Goal: Task Accomplishment & Management: Use online tool/utility

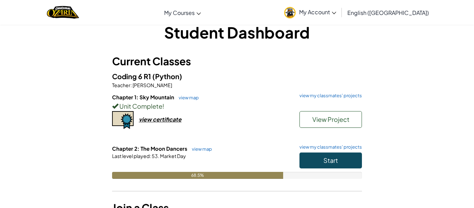
scroll to position [16, 0]
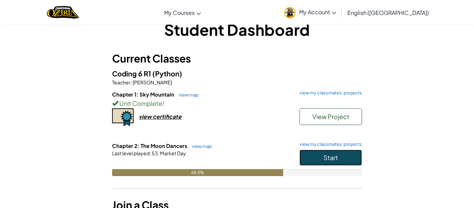
click at [339, 156] on button "Start" at bounding box center [331, 158] width 62 height 16
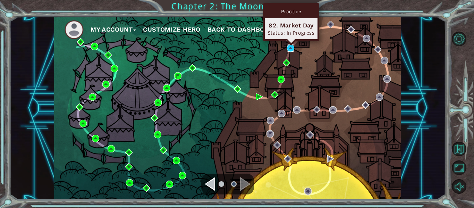
click at [291, 47] on img at bounding box center [290, 47] width 7 height 7
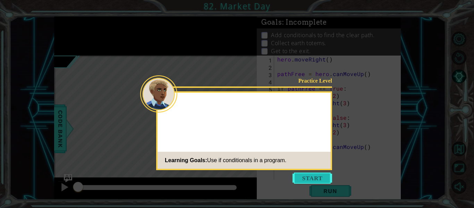
click at [307, 178] on button "Start" at bounding box center [313, 178] width 40 height 11
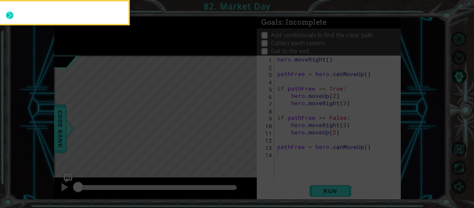
click at [10, 14] on button "Next" at bounding box center [10, 15] width 8 height 8
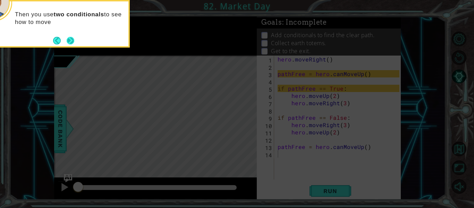
click at [67, 39] on button "Next" at bounding box center [70, 40] width 8 height 8
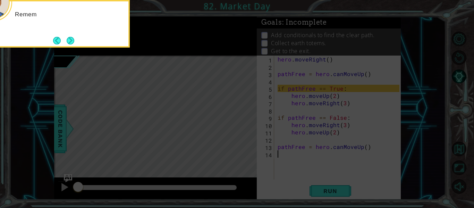
click at [67, 39] on button "Next" at bounding box center [71, 41] width 8 height 8
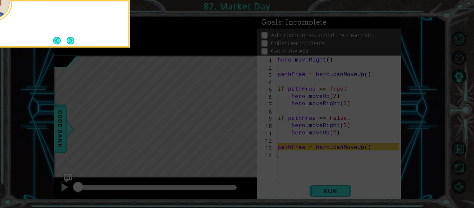
click at [67, 39] on button "Next" at bounding box center [71, 41] width 8 height 8
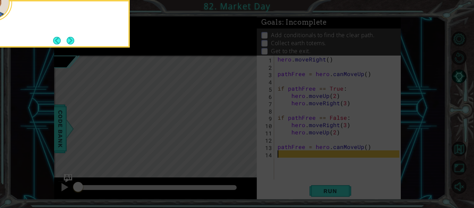
click at [67, 39] on button "Next" at bounding box center [71, 41] width 8 height 8
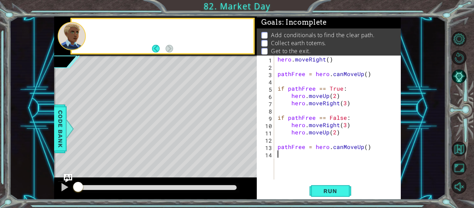
click at [67, 39] on div at bounding box center [72, 36] width 28 height 28
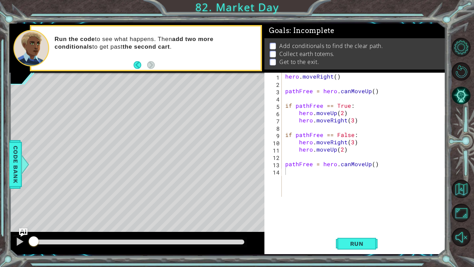
click at [325, 2] on div "1 ההההההההההההההההההההההההההההההההההההההההההההההההההההההההההההההההההההההההההההה…" at bounding box center [237, 133] width 474 height 267
click at [354, 208] on span "Run" at bounding box center [356, 243] width 27 height 7
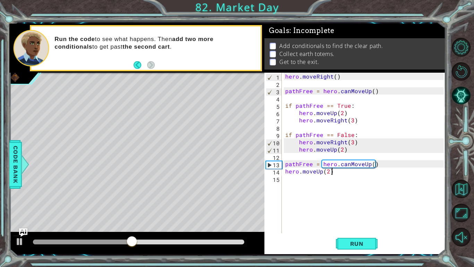
scroll to position [0, 2]
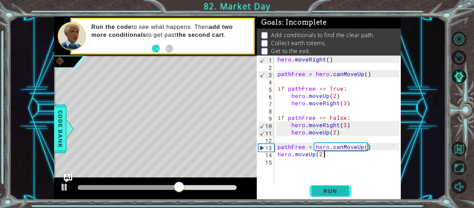
click at [326, 188] on span "Run" at bounding box center [330, 190] width 27 height 7
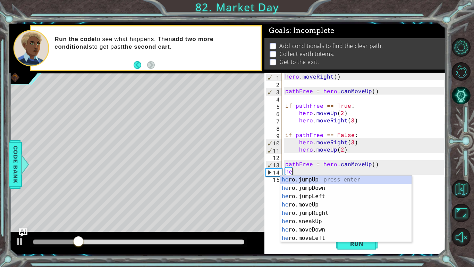
scroll to position [0, 0]
type textarea "h"
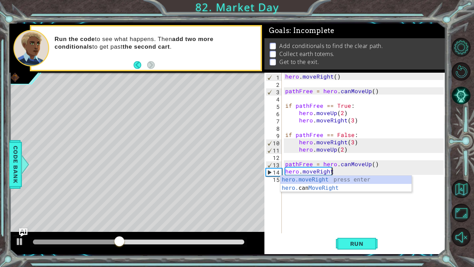
scroll to position [0, 3]
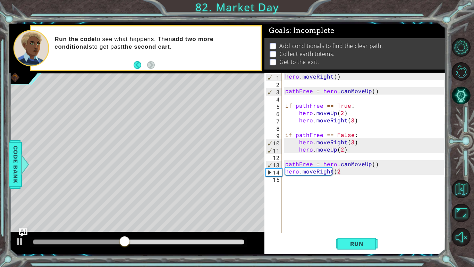
type textarea "hero.moveRight(2)"
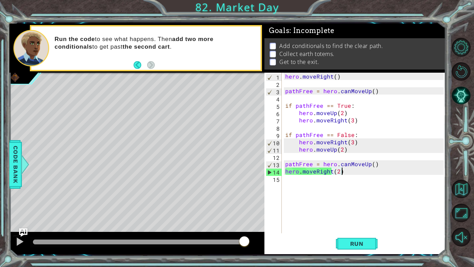
click at [296, 182] on div "hero . moveRight ( ) pathFree = hero . canMoveUp ( ) if pathFree == True : hero…" at bounding box center [365, 160] width 163 height 175
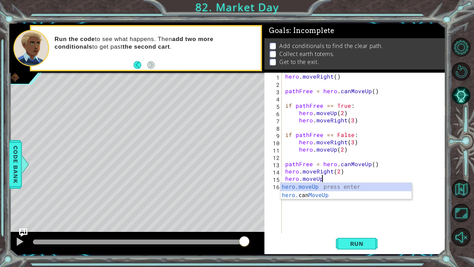
scroll to position [0, 2]
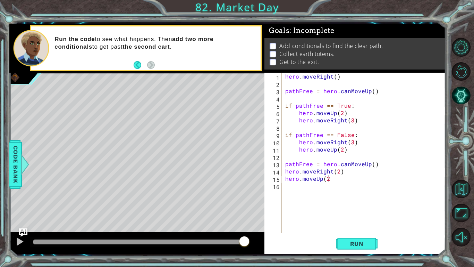
type textarea "hero.moveUp(2)"
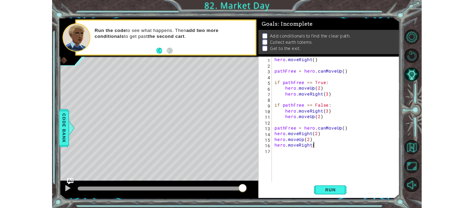
scroll to position [0, 3]
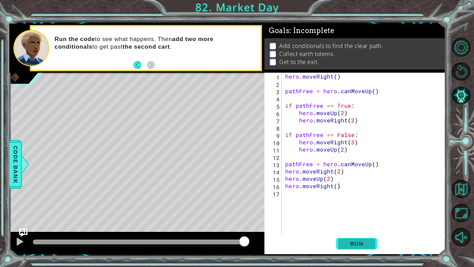
click at [346, 208] on span "Run" at bounding box center [356, 243] width 27 height 7
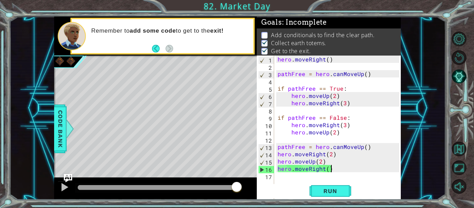
click at [258, 36] on div "Add conditionals to find the clear path. Collect earth totems. Get to the exit." at bounding box center [329, 43] width 144 height 30
click at [312, 147] on div "hero . moveRight ( ) pathFree = hero . canMoveUp ( ) if pathFree == True : hero…" at bounding box center [339, 143] width 127 height 175
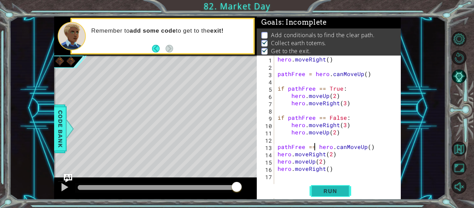
click at [323, 191] on span "Run" at bounding box center [330, 190] width 27 height 7
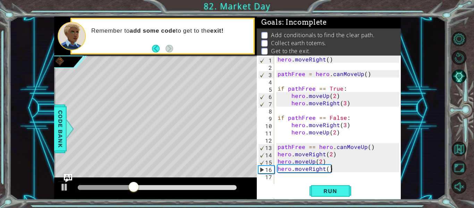
click at [338, 169] on div "hero . moveRight ( ) pathFree = hero . canMoveUp ( ) if pathFree == True : hero…" at bounding box center [339, 143] width 127 height 175
type textarea "hero.moveRight()"
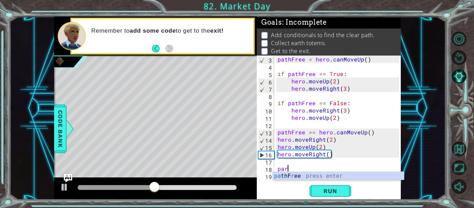
scroll to position [15, 0]
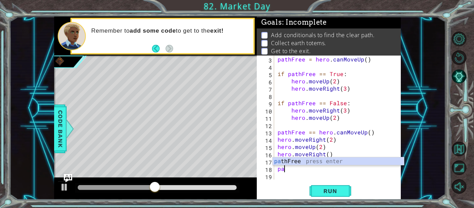
type textarea "p"
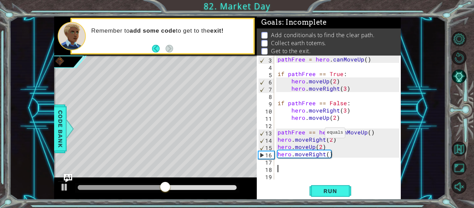
click at [316, 134] on div "pathFree = hero . canMoveUp ( ) if pathFree == True : hero . moveUp ( 2 ) hero …" at bounding box center [339, 125] width 127 height 139
type textarea "pathFree = hero.canMoveUp()"
click at [337, 190] on span "Run" at bounding box center [330, 190] width 27 height 7
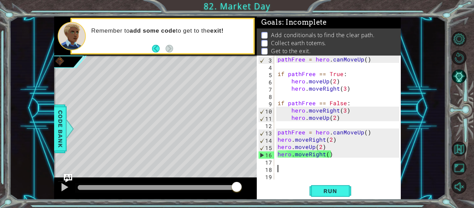
click at [292, 170] on div "pathFree = hero . canMoveUp ( ) if pathFree == True : hero . moveUp ( 2 ) hero …" at bounding box center [339, 125] width 127 height 139
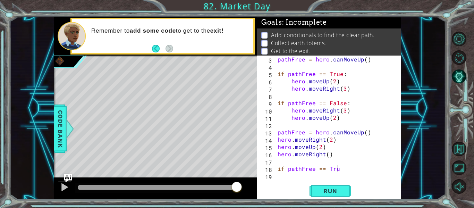
scroll to position [0, 3]
type textarea "if pathFree == True"
click at [290, 178] on div "pathFree = hero . canMoveUp ( ) if pathFree == True : hero . moveUp ( 2 ) hero …" at bounding box center [339, 125] width 127 height 139
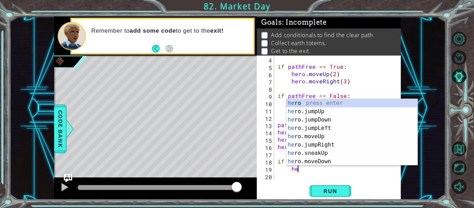
scroll to position [0, 1]
click at [319, 140] on div "he ro press enter he ro.jumpUp press enter he ro.jumpDown press enter he ro.jum…" at bounding box center [351, 140] width 131 height 83
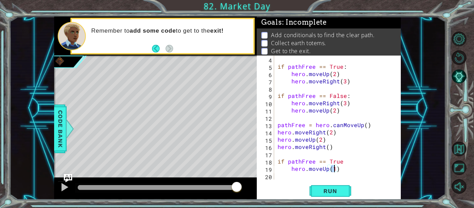
type textarea "hero.moveUp(2)"
click at [302, 179] on div "if pathFree == True : hero . moveUp ( 2 ) hero . moveRight ( 3 ) if pathFree ==…" at bounding box center [339, 125] width 127 height 139
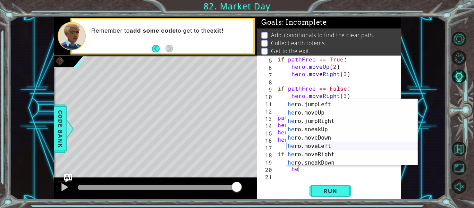
scroll to position [24, 0]
type textarea "h"
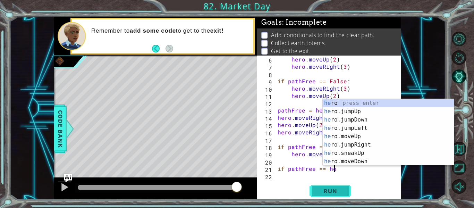
scroll to position [0, 3]
type textarea "if pathFree == hero"
click at [380, 179] on div "hero . moveUp ( 2 ) hero . moveRight ( 3 ) if pathFree == False : hero . moveRi…" at bounding box center [339, 125] width 127 height 139
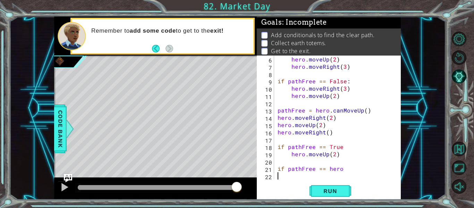
scroll to position [0, 0]
click at [349, 171] on div "hero . moveUp ( 2 ) hero . moveRight ( 3 ) if pathFree == False : hero . moveRi…" at bounding box center [339, 125] width 127 height 139
type textarea "if pathFree == False"
click at [313, 182] on div "if pathFree == False 6 7 8 9 10 11 12 13 14 15 16 17 18 19 20 21 22 hero . move…" at bounding box center [329, 128] width 144 height 144
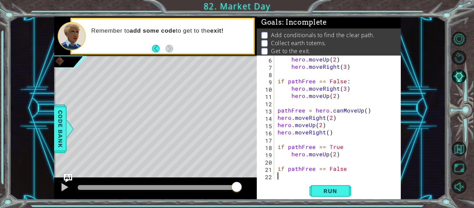
click at [303, 179] on div "hero . moveUp ( 2 ) hero . moveRight ( 3 ) if pathFree == False : hero . moveRi…" at bounding box center [339, 125] width 127 height 139
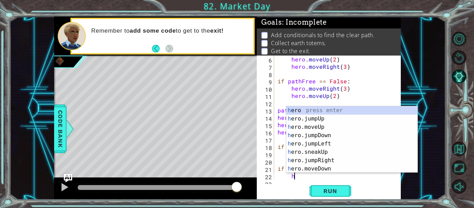
scroll to position [44, 0]
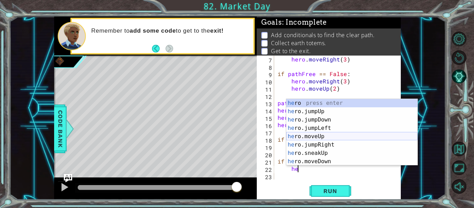
click at [306, 139] on div "he ro press enter he ro.jumpUp press enter he ro.jumpDown press enter he ro.jum…" at bounding box center [351, 140] width 131 height 83
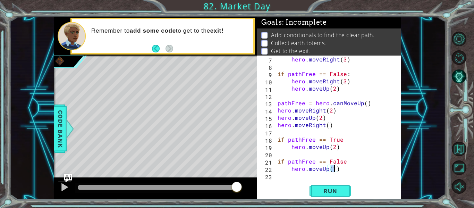
type textarea "hero.moveUp(2)"
click at [301, 178] on div "hero . moveRight ( 3 ) if pathFree == False : hero . moveRight ( 3 ) hero . mov…" at bounding box center [339, 125] width 127 height 139
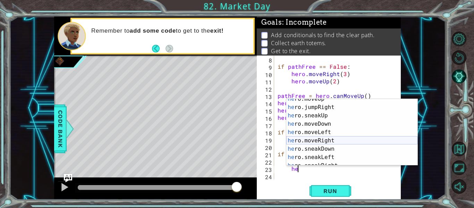
scroll to position [38, 0]
click at [300, 140] on div "he ro.moveUp press enter he ro.jumpRight press enter he ro.sneakUp press enter …" at bounding box center [351, 136] width 131 height 83
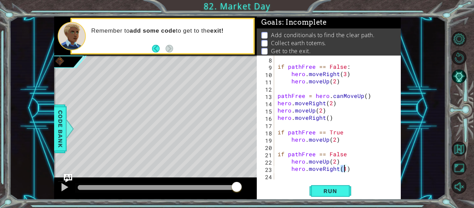
scroll to position [0, 4]
click at [320, 186] on button "Run" at bounding box center [331, 191] width 42 height 14
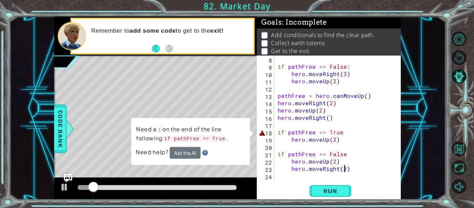
click at [340, 132] on div "if pathFree == False : hero . moveRight ( 3 ) hero . moveUp ( 2 ) pathFree = he…" at bounding box center [339, 125] width 127 height 139
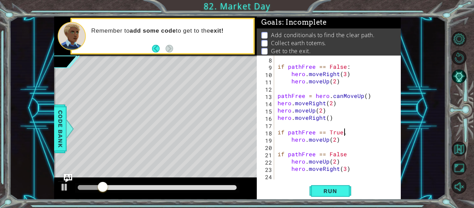
click at [345, 154] on div "if pathFree == False : hero . moveRight ( 3 ) hero . moveUp ( 2 ) pathFree = he…" at bounding box center [339, 125] width 127 height 139
click at [337, 191] on span "Run" at bounding box center [330, 190] width 27 height 7
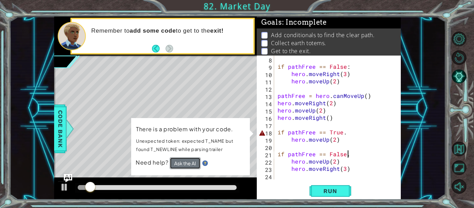
click at [198, 166] on button "Ask the AI" at bounding box center [185, 163] width 31 height 12
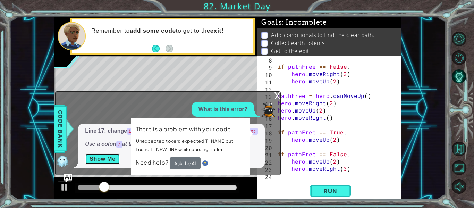
click at [117, 156] on button "Show Me" at bounding box center [102, 158] width 35 height 11
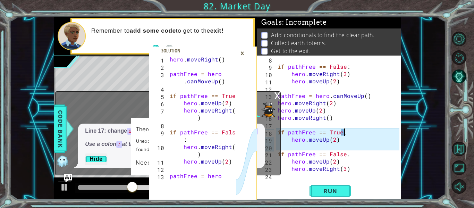
click at [344, 136] on div "if pathFree == False : hero . moveRight ( 3 ) hero . moveUp ( 2 ) pathFree = he…" at bounding box center [339, 125] width 127 height 139
type textarea "if pathFree == True:"
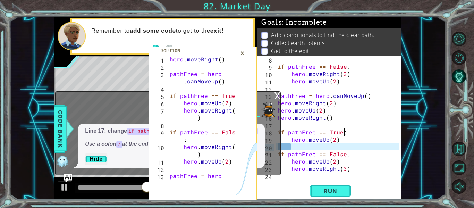
click at [310, 149] on div "if pathFree == False : hero . moveRight ( 3 ) hero . moveUp ( 2 ) pathFree = he…" at bounding box center [339, 125] width 127 height 139
type textarea ")"
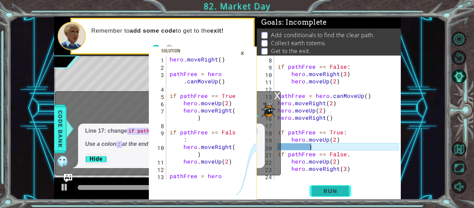
click at [323, 186] on button "Run" at bounding box center [331, 191] width 42 height 14
click at [240, 50] on div "×" at bounding box center [242, 53] width 11 height 12
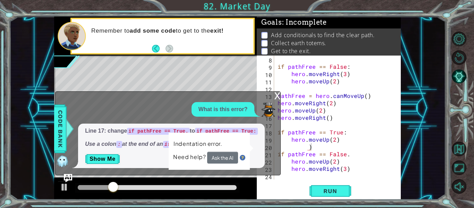
click at [279, 98] on div "x" at bounding box center [277, 95] width 6 height 7
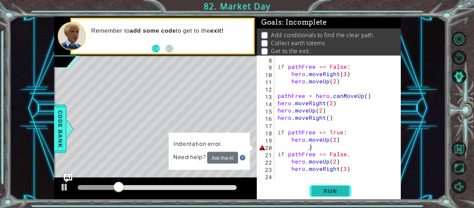
click at [335, 189] on span "Run" at bounding box center [330, 190] width 27 height 7
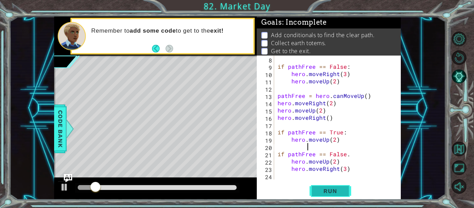
click at [325, 185] on button "Run" at bounding box center [331, 191] width 42 height 14
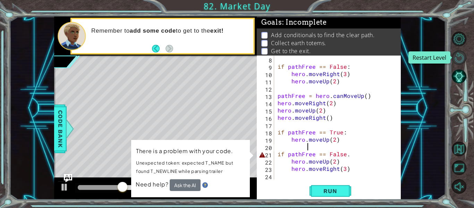
click at [459, 60] on button "Restart Level" at bounding box center [459, 57] width 15 height 15
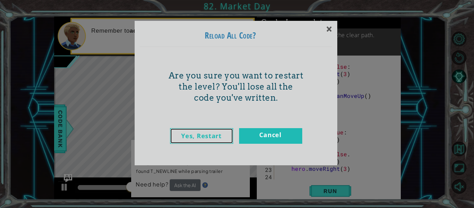
click at [193, 134] on link "Yes, Restart" at bounding box center [201, 136] width 63 height 16
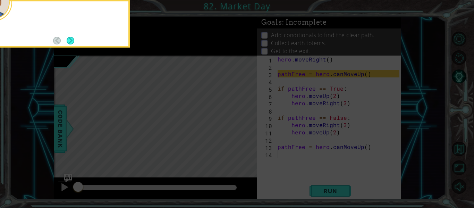
scroll to position [0, 0]
click at [67, 37] on button "Next" at bounding box center [71, 41] width 8 height 8
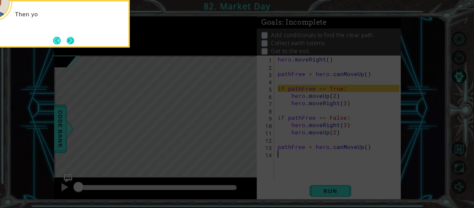
click at [69, 38] on button "Next" at bounding box center [70, 40] width 8 height 8
click at [69, 38] on button "Next" at bounding box center [71, 41] width 8 height 8
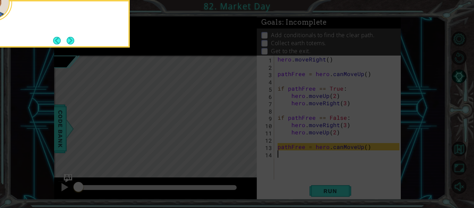
click at [69, 38] on button "Next" at bounding box center [71, 41] width 8 height 8
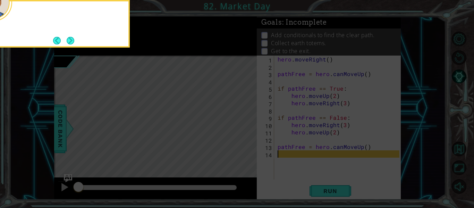
click at [69, 38] on button "Next" at bounding box center [71, 41] width 8 height 8
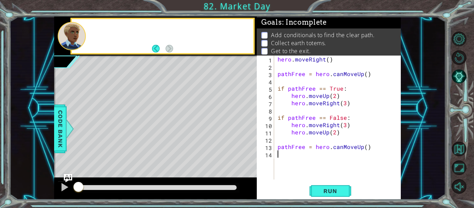
click at [69, 38] on div at bounding box center [72, 36] width 28 height 28
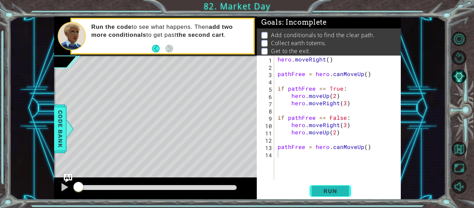
click at [329, 193] on span "Run" at bounding box center [330, 190] width 27 height 7
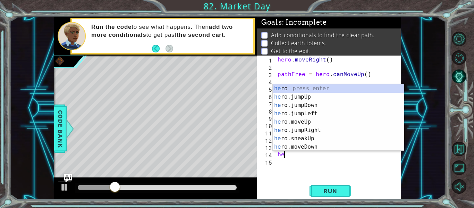
type textarea "h"
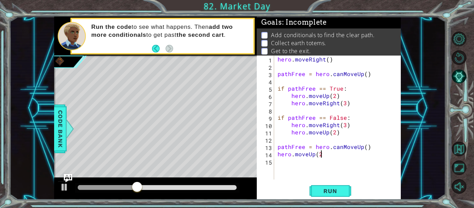
scroll to position [0, 2]
click at [314, 185] on button "Run" at bounding box center [331, 191] width 42 height 14
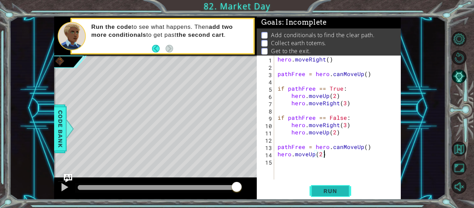
click at [318, 185] on button "Run" at bounding box center [331, 191] width 42 height 14
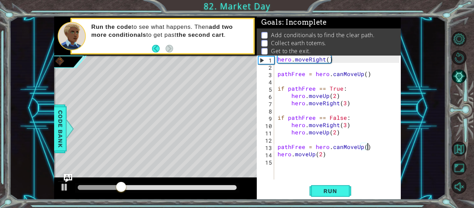
click at [369, 149] on div "hero . moveRight ( ) pathFree = hero . canMoveUp ( ) if pathFree == True : hero…" at bounding box center [339, 125] width 127 height 139
type textarea "pathFree = hero.canMoveUp()"
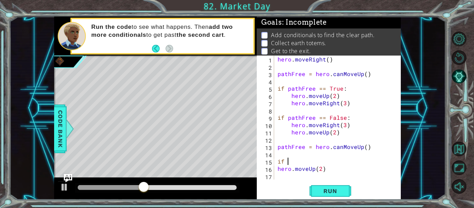
scroll to position [0, 0]
type textarea "if pathFree == True:"
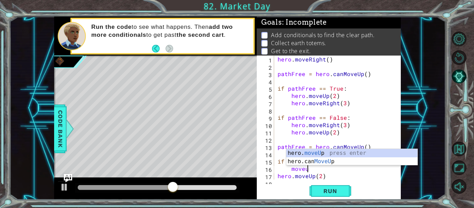
type textarea "moveup"
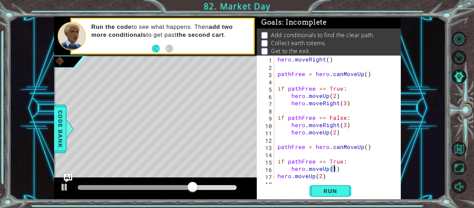
type textarea "hero.moveUp(2)"
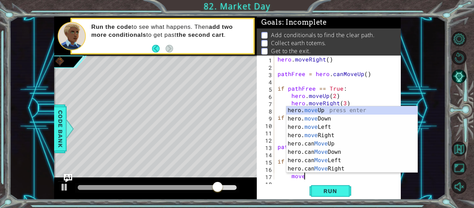
scroll to position [0, 1]
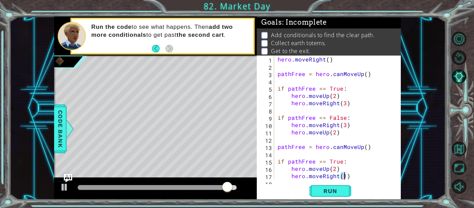
type textarea "hero.moveRight(2)"
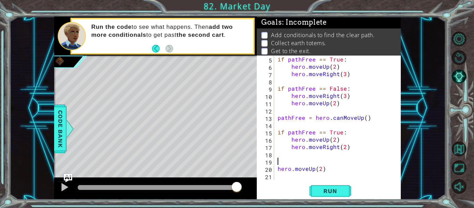
scroll to position [0, 0]
type textarea "if pathFree == False:"
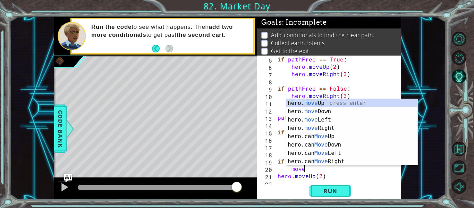
scroll to position [0, 1]
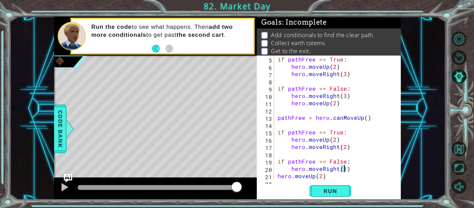
type textarea "hero.moveRight(2)"
type textarea "hero.moveUp(2)"
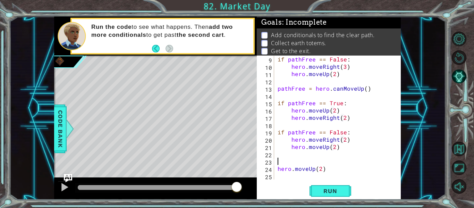
scroll to position [51, 0]
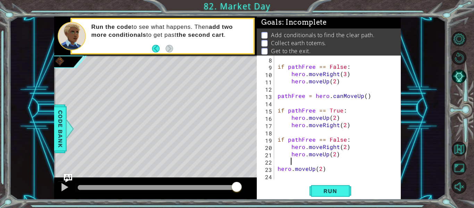
click at [313, 167] on div "if pathFree == False : hero . moveRight ( 3 ) hero . moveUp ( 2 ) pathFree = he…" at bounding box center [339, 125] width 127 height 139
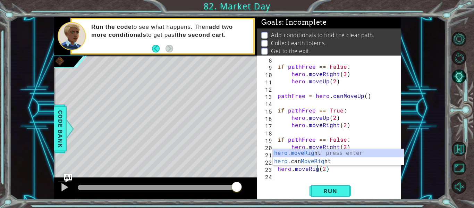
scroll to position [0, 3]
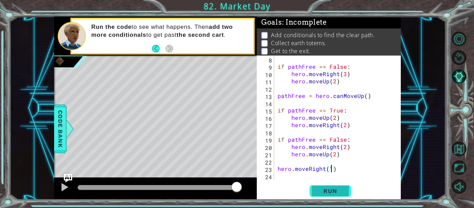
type textarea "hero.moveRight(1)"
click at [320, 187] on span "Run" at bounding box center [330, 190] width 27 height 7
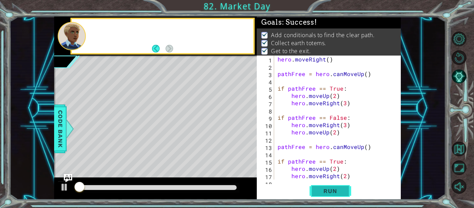
scroll to position [0, 0]
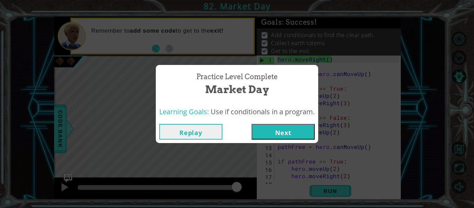
click at [192, 134] on button "Replay" at bounding box center [190, 132] width 63 height 16
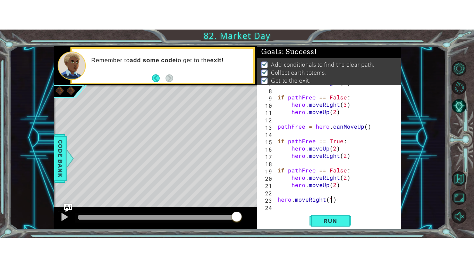
scroll to position [51, 0]
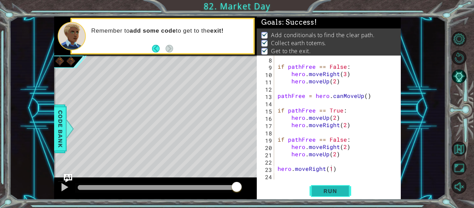
click at [331, 197] on button "Run" at bounding box center [331, 191] width 42 height 14
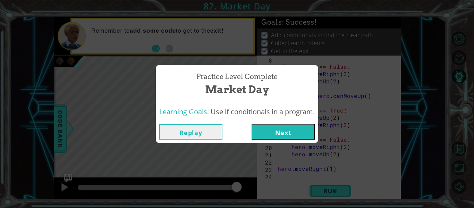
click at [297, 127] on button "Next" at bounding box center [283, 132] width 63 height 16
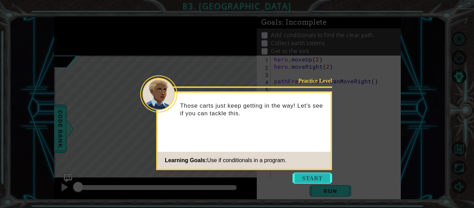
click at [315, 178] on button "Start" at bounding box center [313, 178] width 40 height 11
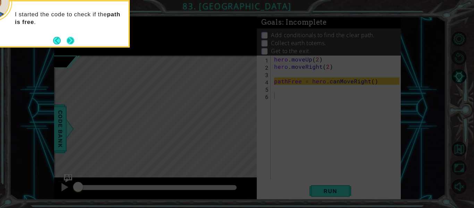
click at [73, 42] on button "Next" at bounding box center [71, 41] width 8 height 8
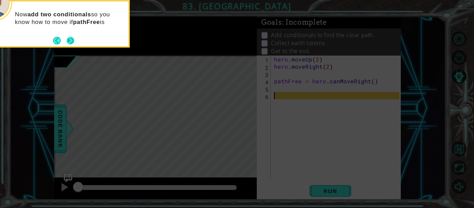
click at [73, 42] on button "Next" at bounding box center [71, 41] width 8 height 8
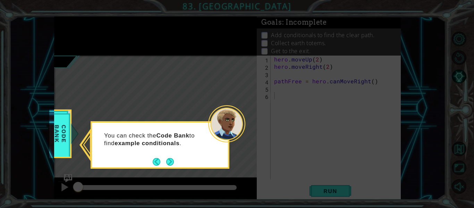
click at [232, 77] on icon at bounding box center [237, 104] width 474 height 208
click at [168, 163] on button "Next" at bounding box center [170, 162] width 8 height 8
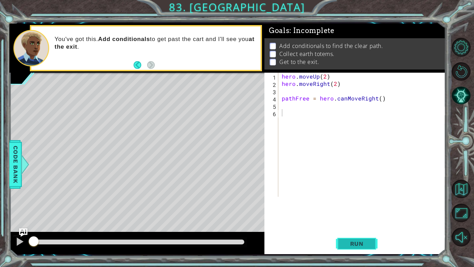
click at [346, 208] on span "Run" at bounding box center [356, 243] width 27 height 7
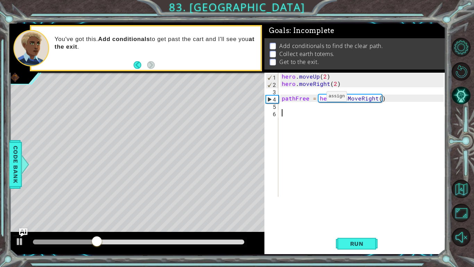
click at [315, 98] on div "hero . moveUp ( 2 ) hero . moveRight ( 2 ) pathFree = hero . canMoveRight ( )" at bounding box center [363, 142] width 167 height 139
type textarea "pathFree = hero.canMoveRight()"
click at [308, 111] on div "hero . moveUp ( 2 ) hero . moveRight ( 2 ) pathFree = hero . canMoveRight ( )" at bounding box center [363, 142] width 167 height 139
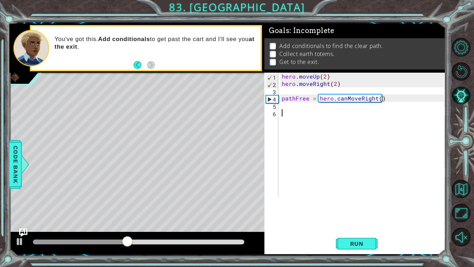
click at [380, 99] on div "hero . moveUp ( 2 ) hero . moveRight ( 2 ) pathFree = hero . canMoveRight ( )" at bounding box center [363, 142] width 167 height 139
click at [376, 208] on button "Run" at bounding box center [357, 243] width 42 height 18
click at [282, 98] on div "hero . moveUp ( 2 ) hero . moveRight ( 2 ) pathFree = hero . canMoveRight ( )" at bounding box center [363, 142] width 167 height 139
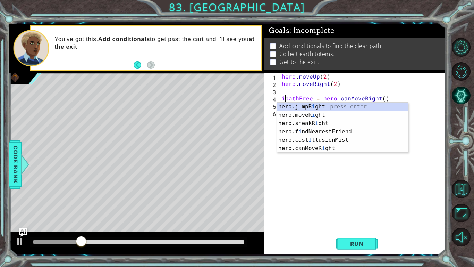
scroll to position [0, 0]
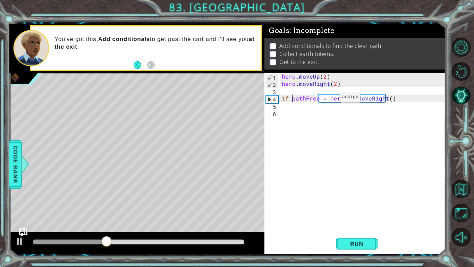
click at [328, 98] on div "hero . moveUp ( 2 ) hero . moveRight ( 2 ) if pathFree = hero . canMoveRight ( )" at bounding box center [363, 142] width 167 height 139
type textarea "if pathFree == False:hero.canMoveRight()"
click at [326, 105] on div "hero . moveUp ( 2 ) hero . moveRight ( 2 ) if pathFree == False : hero . canMov…" at bounding box center [363, 142] width 167 height 139
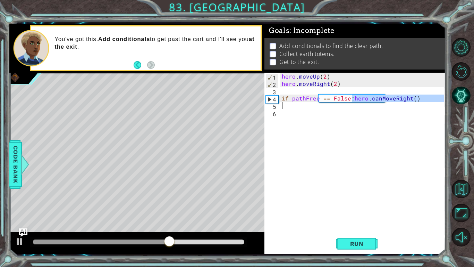
drag, startPoint x: 352, startPoint y: 100, endPoint x: 407, endPoint y: 104, distance: 54.6
click at [407, 104] on div "hero . moveUp ( 2 ) hero . moveRight ( 2 ) if pathFree == False : hero . canMov…" at bounding box center [363, 142] width 167 height 139
type textarea "if pathFree == False:"
click at [326, 108] on div "hero . moveUp ( 2 ) hero . moveRight ( 2 ) if pathFree == False :" at bounding box center [363, 160] width 167 height 175
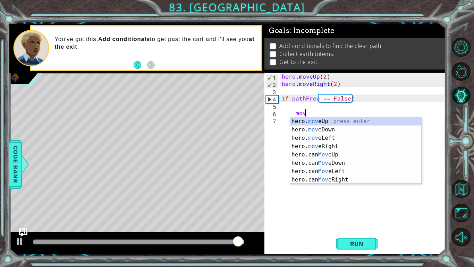
scroll to position [0, 1]
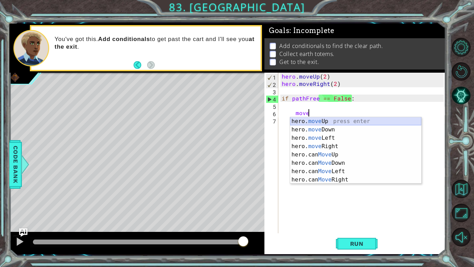
click at [334, 121] on div "hero. move Up press enter hero. move Down press enter hero. move Left press ent…" at bounding box center [355, 158] width 131 height 83
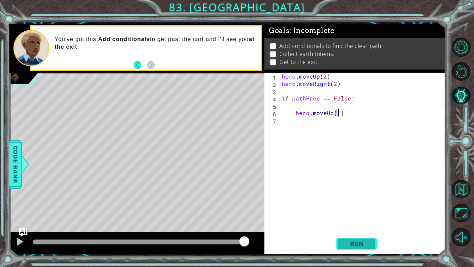
type textarea "hero.moveUp(1)"
click at [350, 208] on button "Run" at bounding box center [357, 243] width 42 height 18
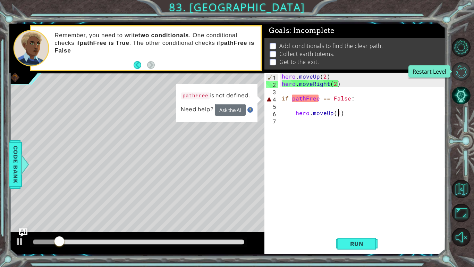
click at [468, 70] on button "Restart Level" at bounding box center [461, 71] width 19 height 19
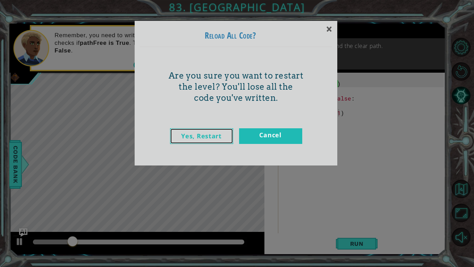
click at [214, 139] on link "Yes, Restart" at bounding box center [201, 136] width 63 height 16
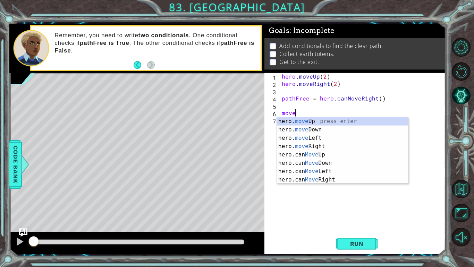
scroll to position [0, 0]
click at [318, 146] on div "hero. move Up press enter hero. move Down press enter hero. move Left press ent…" at bounding box center [342, 158] width 131 height 83
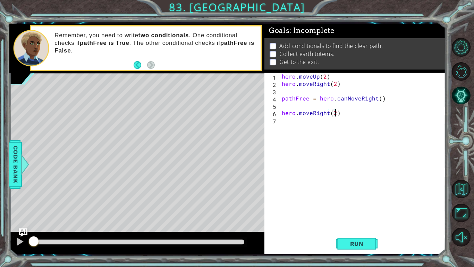
scroll to position [0, 3]
type textarea "hero.moveRight(2)"
click at [366, 208] on span "Run" at bounding box center [356, 243] width 27 height 7
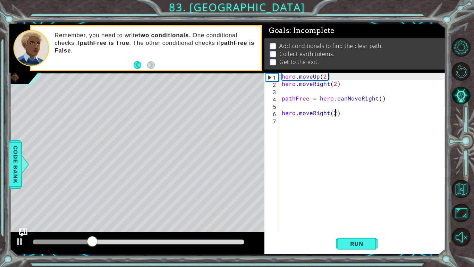
click at [286, 119] on div "hero . moveUp ( 2 ) hero . moveRight ( 2 ) pathFree = hero . canMoveRight ( ) h…" at bounding box center [363, 160] width 167 height 175
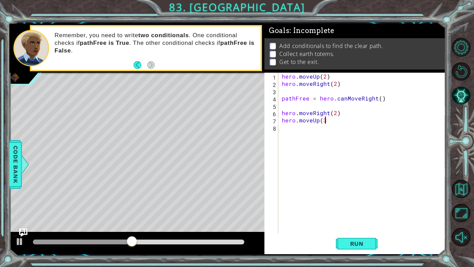
scroll to position [0, 2]
click at [360, 208] on button "Run" at bounding box center [357, 243] width 42 height 18
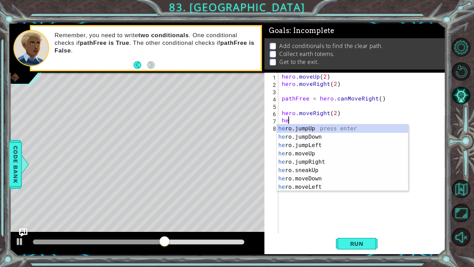
scroll to position [0, 0]
type textarea "h"
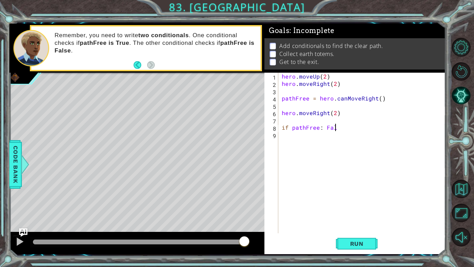
scroll to position [0, 3]
type textarea "if pathFree: False"
click at [291, 126] on div "hero . moveUp ( 2 ) hero . moveRight ( 2 ) pathFree = hero . canMoveRight ( ) h…" at bounding box center [363, 160] width 167 height 175
click at [343, 125] on div "hero . moveUp ( 2 ) hero . moveRight ( 2 ) pathFree = hero . canMoveRight ( ) h…" at bounding box center [363, 160] width 167 height 175
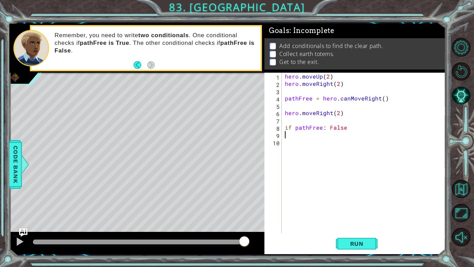
click at [323, 128] on div "hero . moveUp ( 2 ) hero . moveRight ( 2 ) pathFree = hero . canMoveRight ( ) h…" at bounding box center [366, 160] width 164 height 175
click at [321, 128] on div "hero . moveUp ( 2 ) hero . moveRight ( 2 ) pathFree = hero . canMoveRight ( ) h…" at bounding box center [366, 160] width 164 height 175
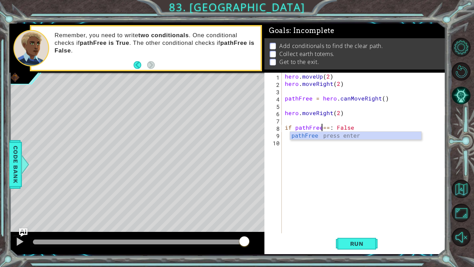
type textarea "if pathFree ==: False"
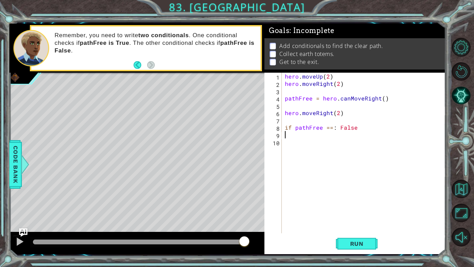
click at [309, 134] on div "hero . moveUp ( 2 ) hero . moveRight ( 2 ) pathFree = hero . canMoveRight ( ) h…" at bounding box center [366, 160] width 164 height 175
type textarea "hero.moveUp(2)"
click at [351, 208] on span "Run" at bounding box center [356, 243] width 27 height 7
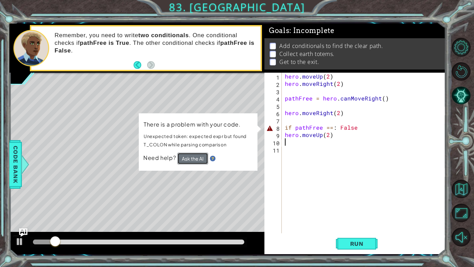
click at [191, 157] on button "Ask the AI" at bounding box center [192, 158] width 31 height 12
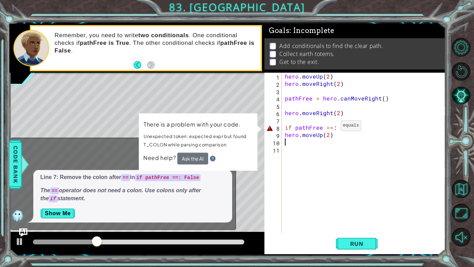
click at [332, 127] on div "hero . moveUp ( 2 ) hero . moveRight ( 2 ) pathFree = hero . canMoveRight ( ) h…" at bounding box center [366, 160] width 164 height 175
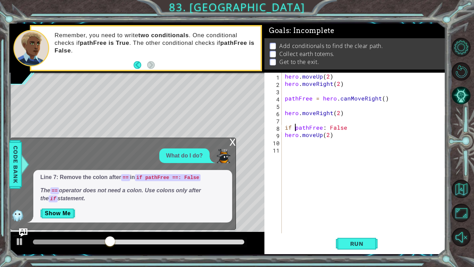
click at [296, 129] on div "hero . moveUp ( 2 ) hero . moveRight ( 2 ) pathFree = hero . canMoveRight ( ) h…" at bounding box center [366, 160] width 164 height 175
click at [289, 127] on div "hero . moveUp ( 2 ) hero . moveRight ( 2 ) pathFree = hero . canMoveRight ( ) h…" at bounding box center [366, 160] width 164 height 175
click at [291, 128] on div "hero . moveUp ( 2 ) hero . moveRight ( 2 ) pathFree = hero . canMoveRight ( ) h…" at bounding box center [366, 160] width 164 height 175
click at [362, 208] on span "Run" at bounding box center [356, 243] width 27 height 7
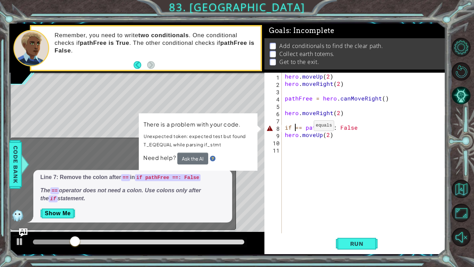
click at [304, 127] on div "hero . moveUp ( 2 ) hero . moveRight ( 2 ) pathFree = hero . canMoveRight ( ) h…" at bounding box center [366, 160] width 164 height 175
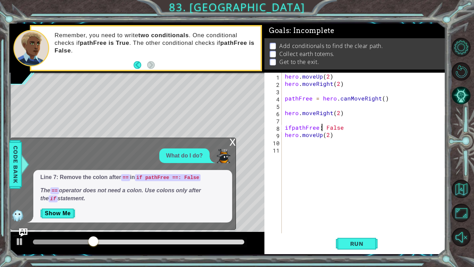
click at [322, 128] on div "hero . moveUp ( 2 ) hero . moveRight ( 2 ) pathFree = hero . canMoveRight ( ) h…" at bounding box center [366, 160] width 164 height 175
click at [361, 208] on span "Run" at bounding box center [356, 243] width 27 height 7
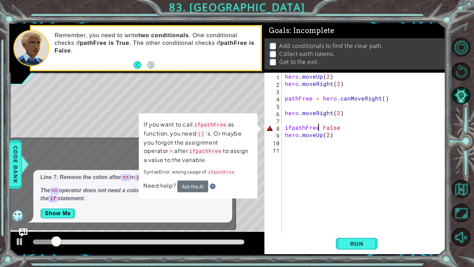
click at [191, 208] on p "Show Me" at bounding box center [132, 213] width 185 height 11
click at [342, 126] on div "hero . moveUp ( 2 ) hero . moveRight ( 2 ) pathFree = hero . canMoveRight ( ) h…" at bounding box center [366, 160] width 164 height 175
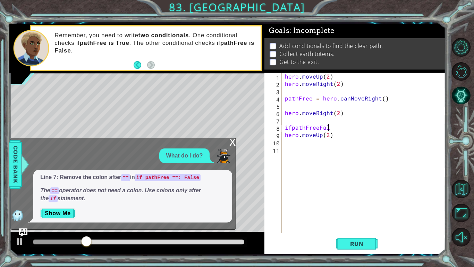
scroll to position [0, 2]
type textarea "ifpathFreeFalse"
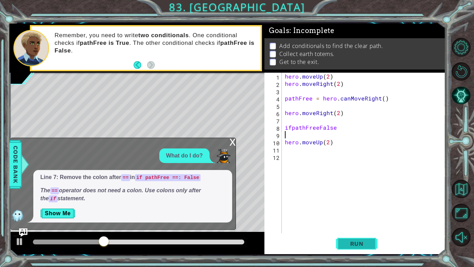
click at [367, 208] on span "Run" at bounding box center [356, 243] width 27 height 7
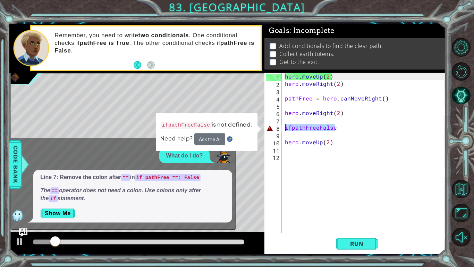
drag, startPoint x: 334, startPoint y: 126, endPoint x: 283, endPoint y: 128, distance: 51.1
click at [283, 128] on div "1 2 3 4 5 6 7 8 9 10 11 12 hero . moveUp ( 2 ) hero . moveRight ( 2 ) pathFree …" at bounding box center [354, 153] width 179 height 160
type textarea "ifpathFreeFalse"
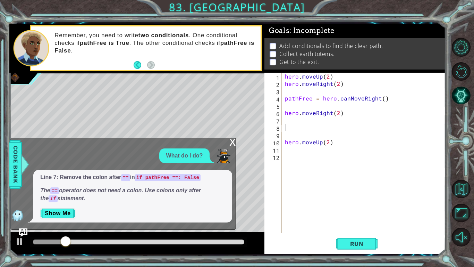
click at [234, 141] on div "x" at bounding box center [232, 141] width 6 height 7
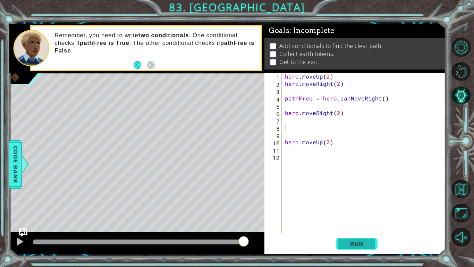
click at [362, 208] on button "Run" at bounding box center [357, 243] width 42 height 18
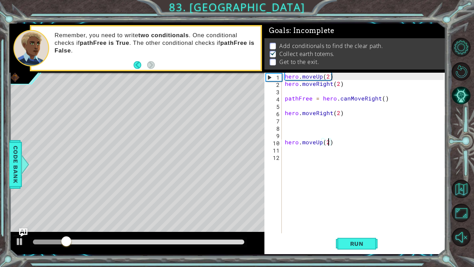
click at [328, 142] on div "hero . moveUp ( 2 ) hero . moveRight ( 2 ) pathFree = hero . canMoveRight ( ) h…" at bounding box center [366, 160] width 164 height 175
type textarea "hero.moveUp(3)"
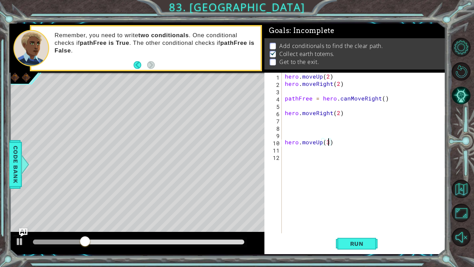
click at [294, 151] on div "hero . moveUp ( 2 ) hero . moveRight ( 2 ) pathFree = hero . canMoveRight ( ) h…" at bounding box center [366, 160] width 164 height 175
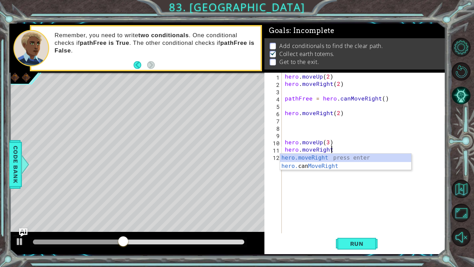
scroll to position [0, 3]
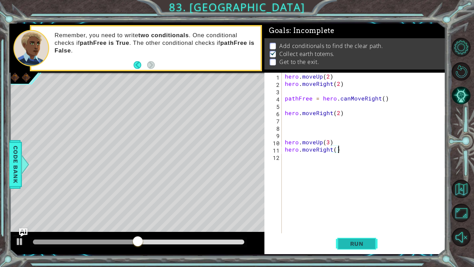
click at [353, 208] on button "Run" at bounding box center [357, 243] width 42 height 18
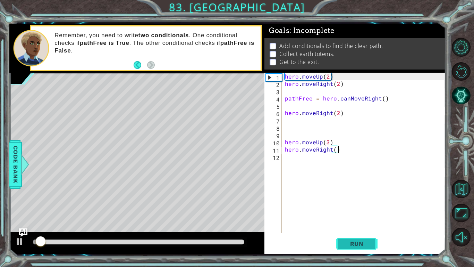
click at [350, 208] on button "Run" at bounding box center [357, 243] width 42 height 18
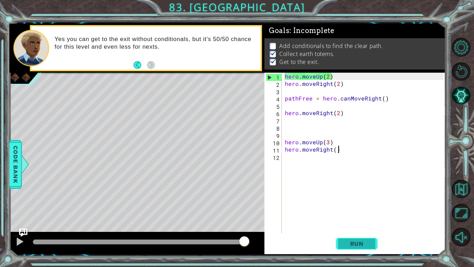
click at [350, 208] on button "Run" at bounding box center [357, 243] width 42 height 18
drag, startPoint x: 346, startPoint y: 116, endPoint x: 281, endPoint y: 113, distance: 65.0
click at [281, 113] on div "hero.moveRight() 1 2 3 4 5 6 7 8 9 10 11 12 hero . moveUp ( 2 ) hero . moveRigh…" at bounding box center [354, 153] width 179 height 160
type textarea "hero.moveRight(2)"
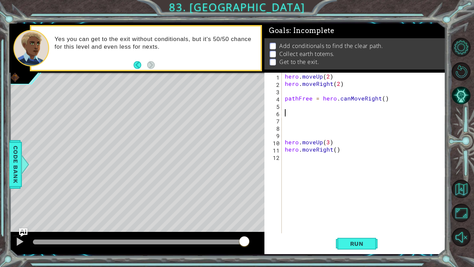
type textarea "f"
type textarea "if pathFree = True:"
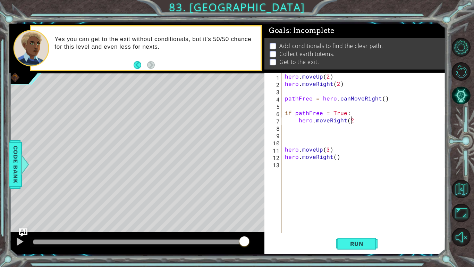
scroll to position [0, 4]
type textarea "hero.moveRight(2)"
type textarea "hero.moveUp(2)"
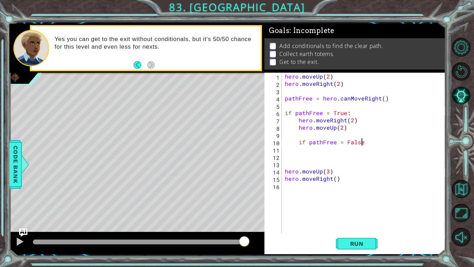
scroll to position [0, 5]
click at [342, 143] on div "hero . moveUp ( 2 ) hero . moveRight ( 2 ) pathFree = hero . canMoveRight ( ) i…" at bounding box center [366, 160] width 164 height 175
type textarea "if pathFree == False:"
click at [380, 141] on div "hero . moveUp ( 2 ) hero . moveRight ( 2 ) pathFree = hero . canMoveRight ( ) i…" at bounding box center [366, 160] width 164 height 175
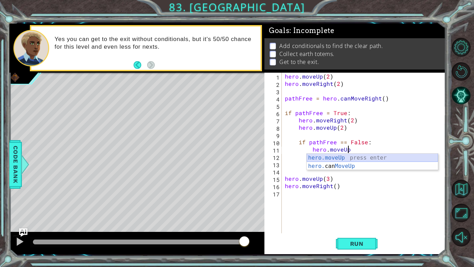
click at [374, 158] on div "hero.moveUp press enter hero. can MoveUp press enter" at bounding box center [372, 169] width 131 height 33
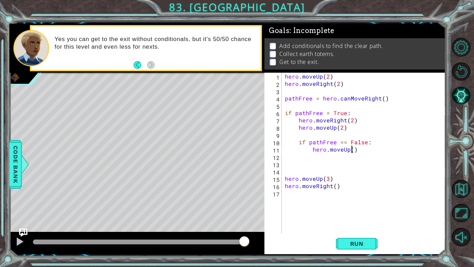
type textarea "hero.moveUp(2)"
click at [359, 160] on div "hero . moveUp ( 2 ) hero . moveRight ( 2 ) pathFree = hero . canMoveRight ( ) i…" at bounding box center [366, 160] width 164 height 175
click at [314, 155] on div "hero . moveUp ( 2 ) hero . moveRight ( 2 ) pathFree = hero . canMoveRight ( ) i…" at bounding box center [366, 160] width 164 height 175
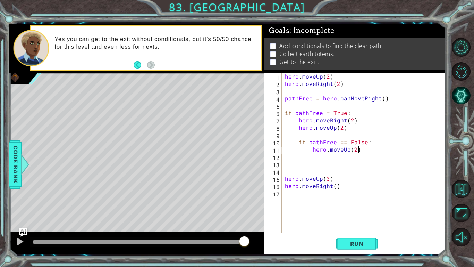
click at [360, 152] on div "hero . moveUp ( 2 ) hero . moveRight ( 2 ) pathFree = hero . canMoveRight ( ) i…" at bounding box center [366, 160] width 164 height 175
type textarea "hero.moveUp(2)"
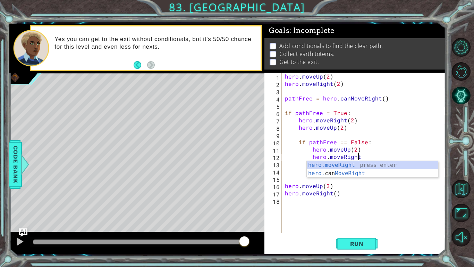
scroll to position [0, 4]
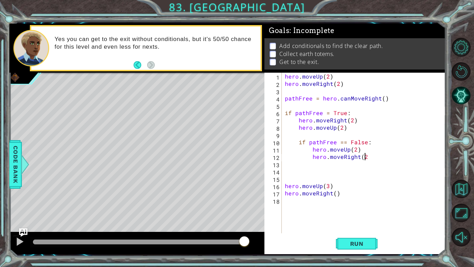
type textarea "hero.moveRight(2)"
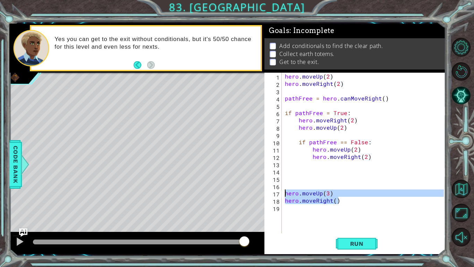
click at [249, 191] on div "1 2 3 4 5 6 7 8 9 10 hero . moveUp ( 2 ) hero . moveRight ( 2 ) pathFree = hero…" at bounding box center [227, 139] width 436 height 230
type textarea "hero.moveUp(3) hero.moveRight()"
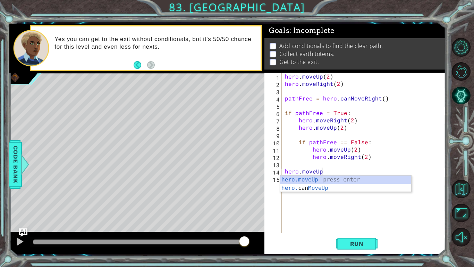
scroll to position [0, 2]
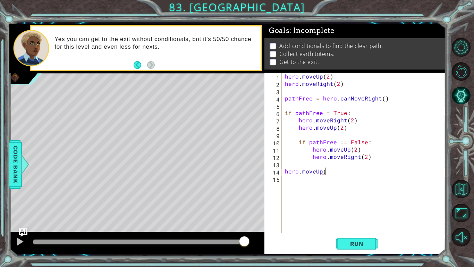
type textarea "hero.moveUp()"
click at [342, 208] on button "Run" at bounding box center [357, 243] width 42 height 18
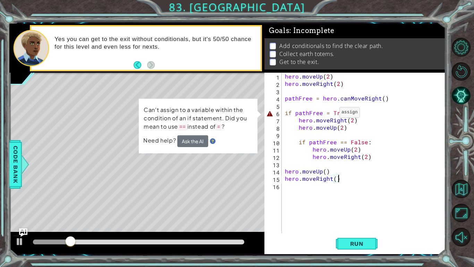
click at [330, 114] on div "hero . moveUp ( 2 ) hero . moveRight ( 2 ) pathFree = hero . canMoveRight ( ) i…" at bounding box center [366, 160] width 164 height 175
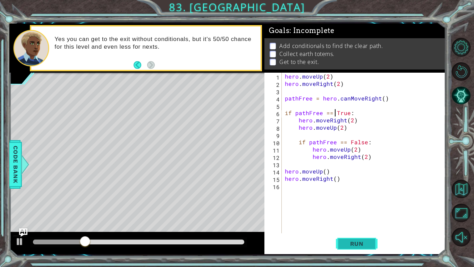
type textarea "if pathFree == True:"
click at [365, 208] on span "Run" at bounding box center [356, 243] width 27 height 7
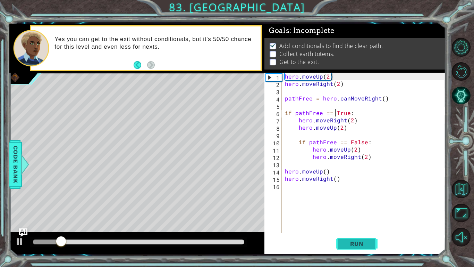
click at [365, 208] on span "Run" at bounding box center [356, 243] width 27 height 7
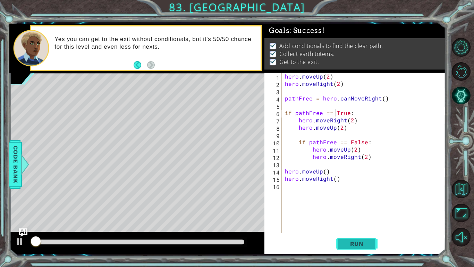
click at [365, 208] on span "Run" at bounding box center [356, 243] width 27 height 7
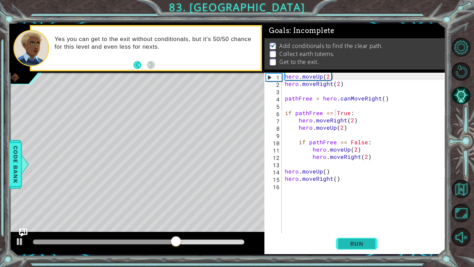
click at [365, 208] on span "Run" at bounding box center [356, 243] width 27 height 7
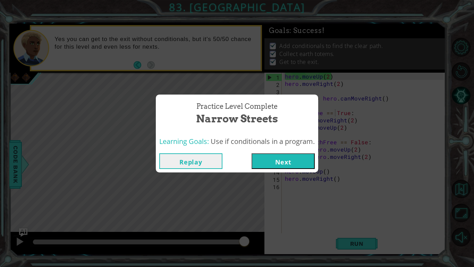
click at [284, 168] on button "Next" at bounding box center [283, 161] width 63 height 16
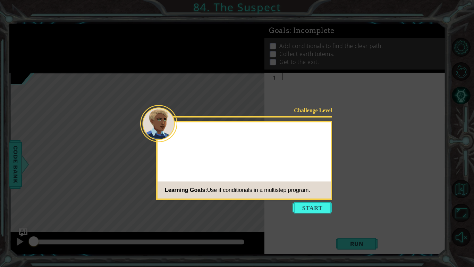
click at [318, 158] on div "Challenge Level Learning Goals: Use if conditionals in a multistep program." at bounding box center [244, 160] width 176 height 79
click at [307, 203] on button "Start" at bounding box center [313, 207] width 40 height 11
